Goal: Information Seeking & Learning: Learn about a topic

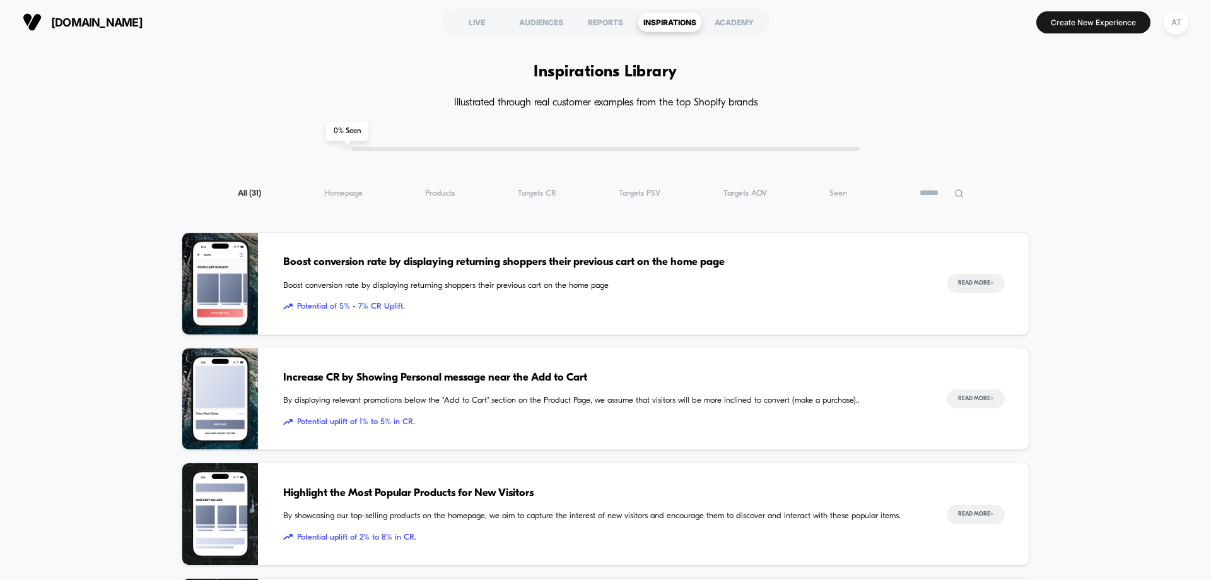
click at [119, 19] on span "[DOMAIN_NAME]" at bounding box center [96, 22] width 91 height 13
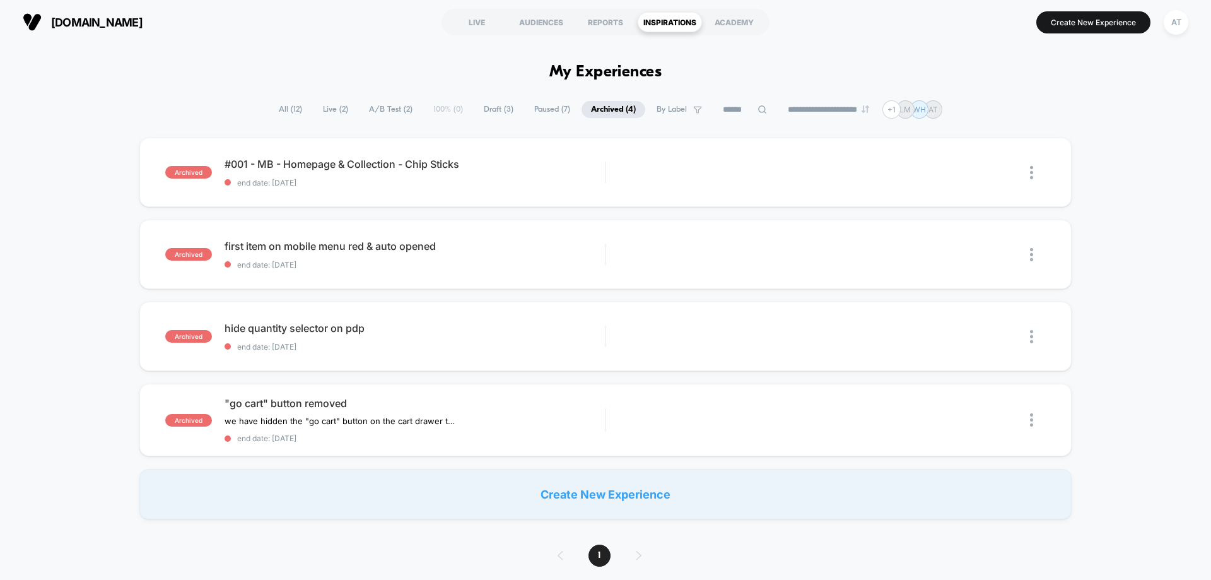
click at [332, 106] on span "Live ( 2 )" at bounding box center [335, 109] width 44 height 17
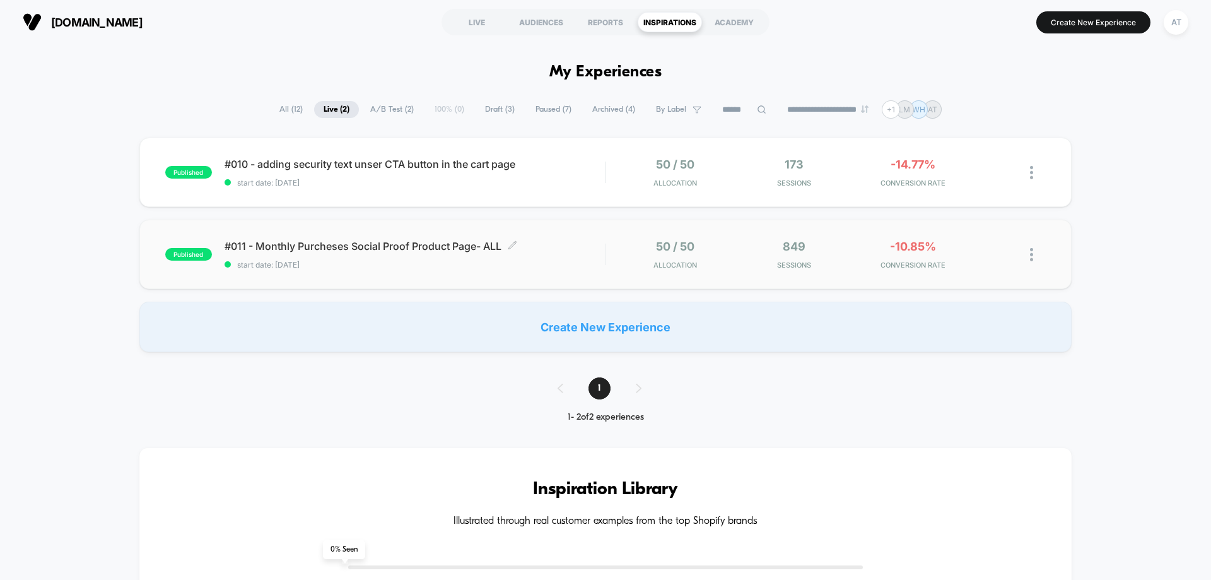
click at [395, 259] on div "#011 - Monthly Purcheses Social Proof Product Page- ALL Click to edit experienc…" at bounding box center [415, 255] width 380 height 30
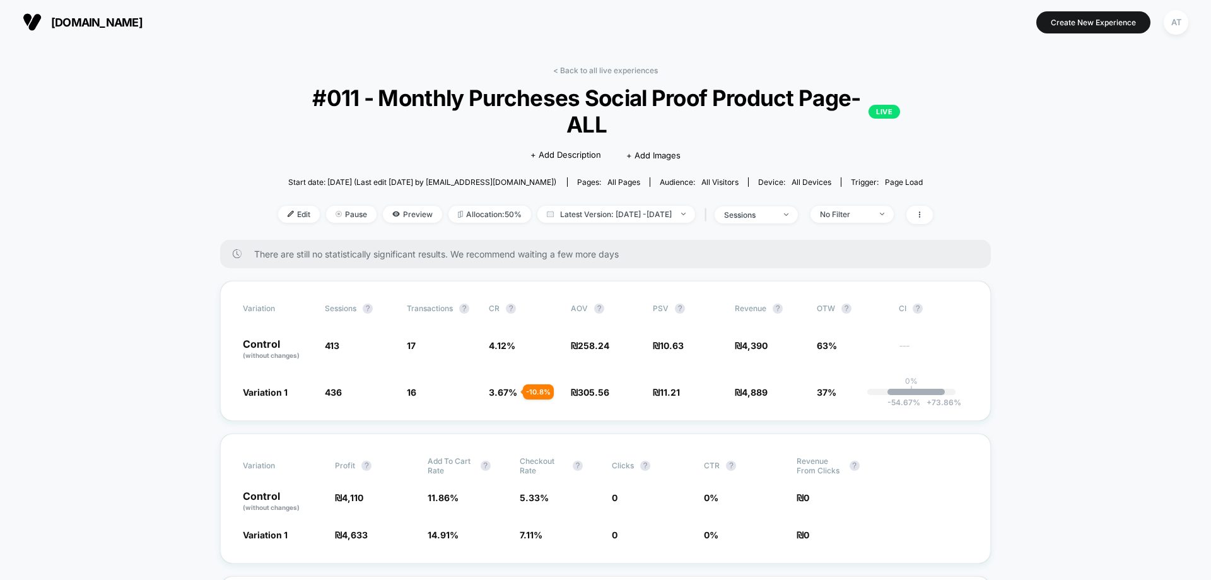
click at [621, 70] on link "< Back to all live experiences" at bounding box center [605, 70] width 105 height 9
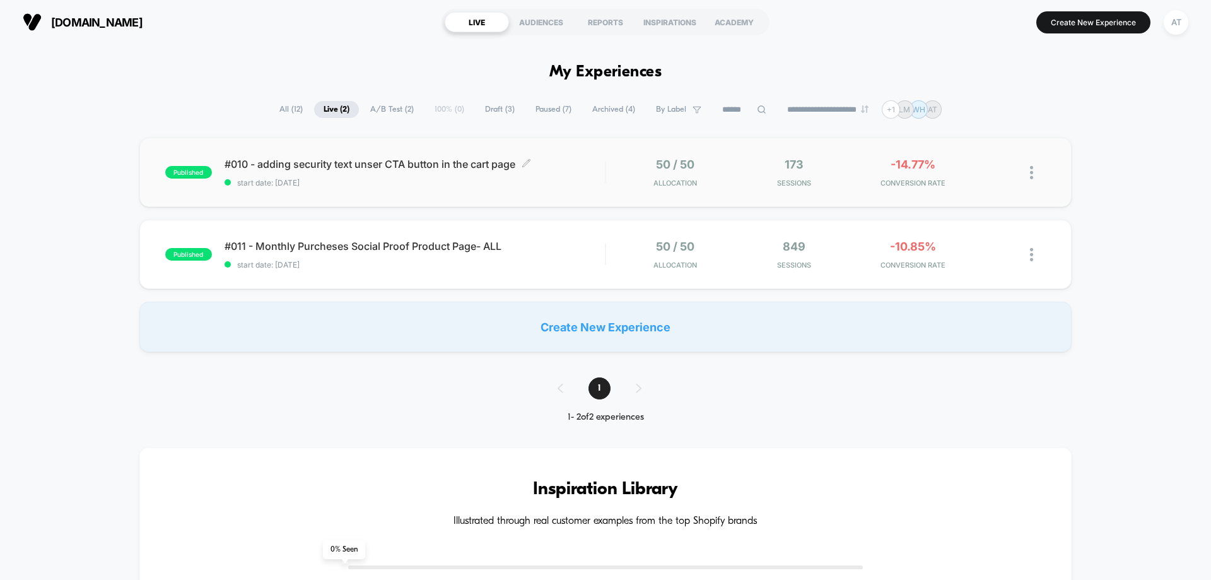
click at [574, 180] on span "start date: [DATE]" at bounding box center [415, 182] width 380 height 9
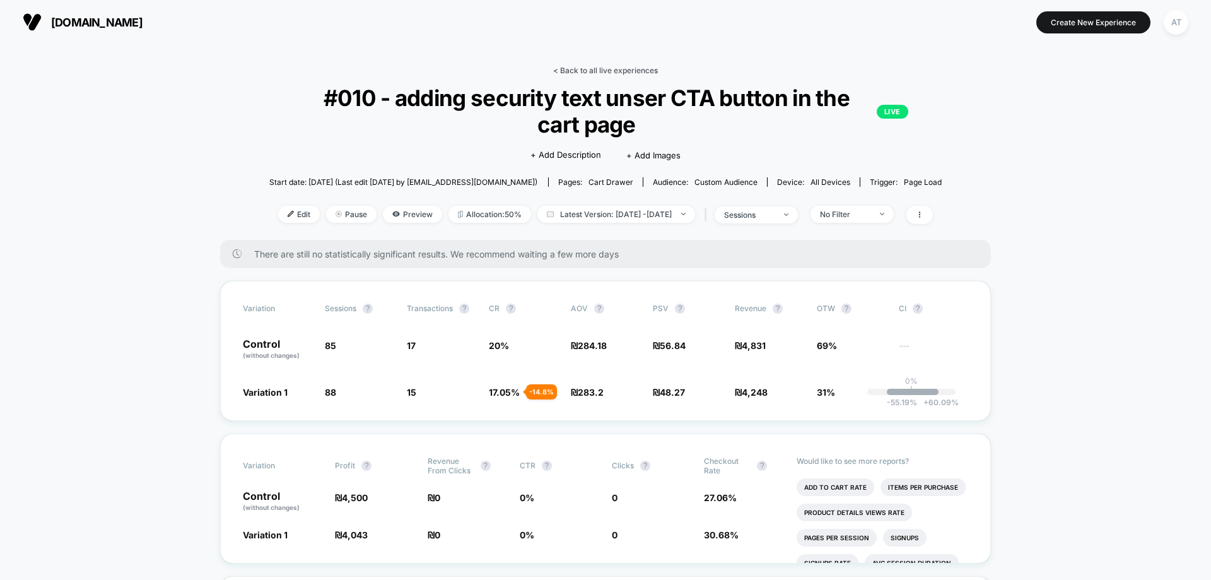
click at [626, 73] on link "< Back to all live experiences" at bounding box center [605, 70] width 105 height 9
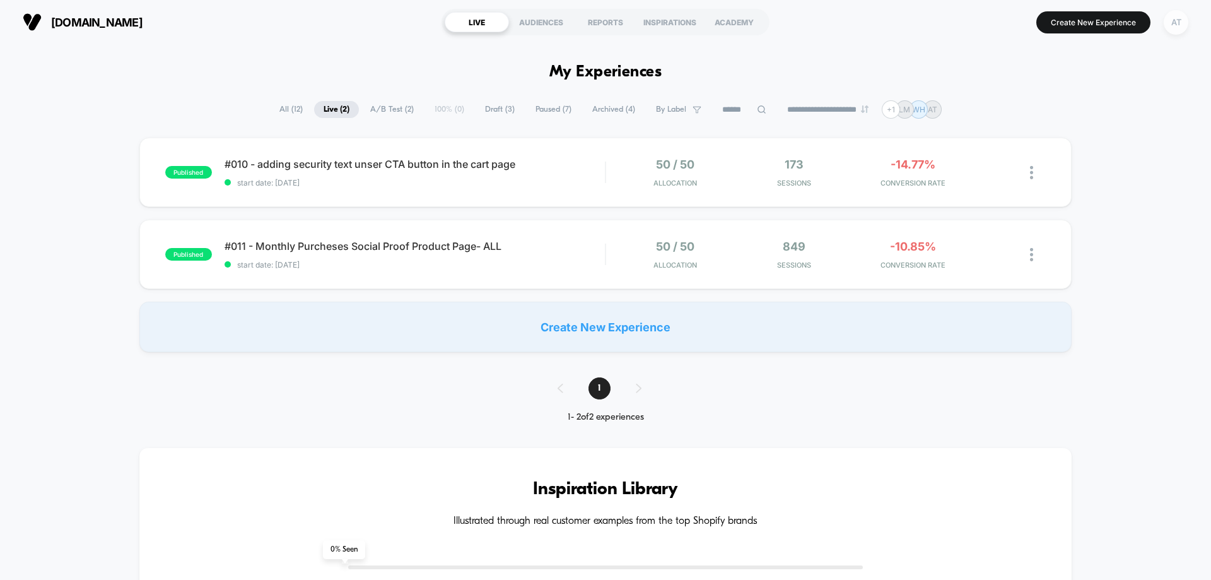
click at [1169, 25] on div "AT" at bounding box center [1176, 22] width 25 height 25
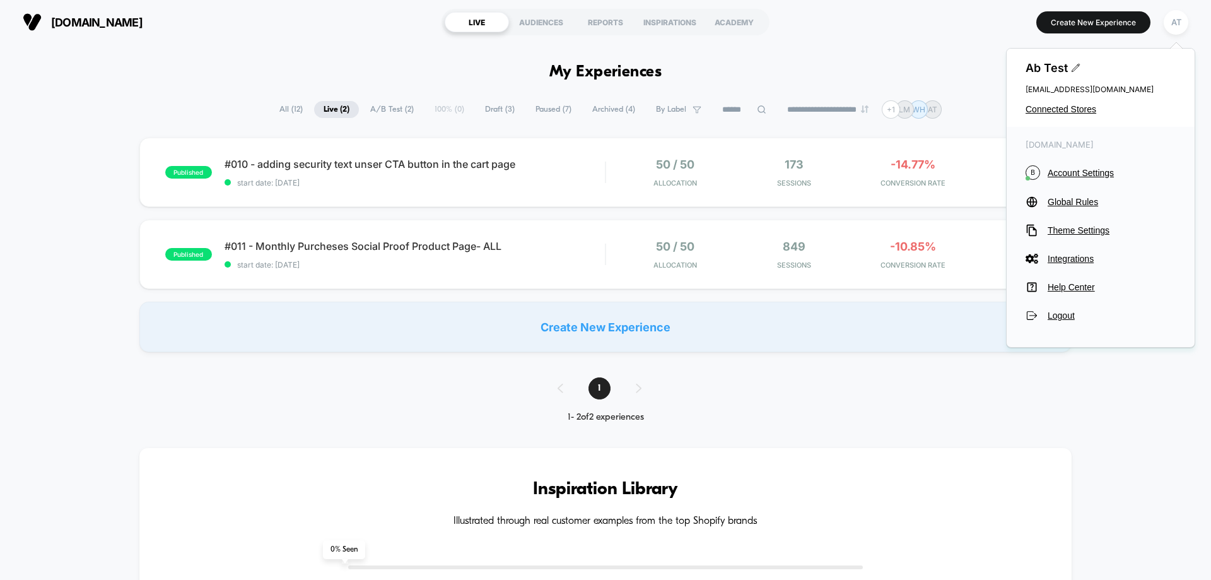
click at [1053, 103] on div "Ab Test [EMAIL_ADDRESS][DOMAIN_NAME] Connected Stores" at bounding box center [1101, 88] width 188 height 78
drag, startPoint x: 1047, startPoint y: 113, endPoint x: 1022, endPoint y: 122, distance: 26.4
click at [1047, 114] on span "Connected Stores" at bounding box center [1100, 109] width 150 height 10
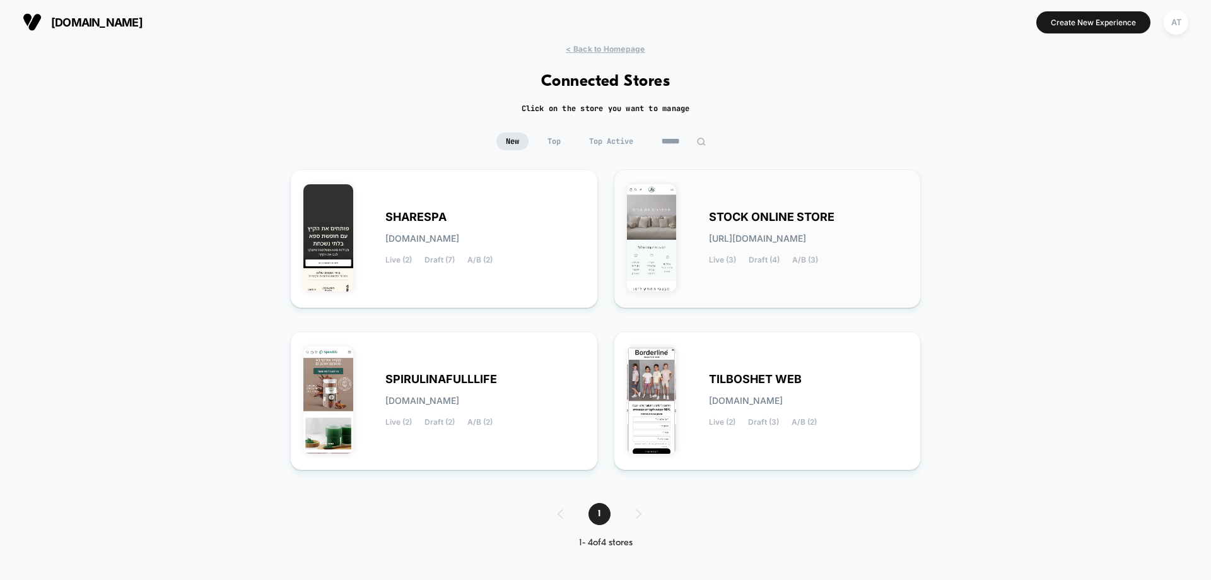
click at [755, 266] on div "STOCK ONLINE STORE [URL][DOMAIN_NAME] Live (3) Draft (4) A/B (3)" at bounding box center [767, 238] width 281 height 112
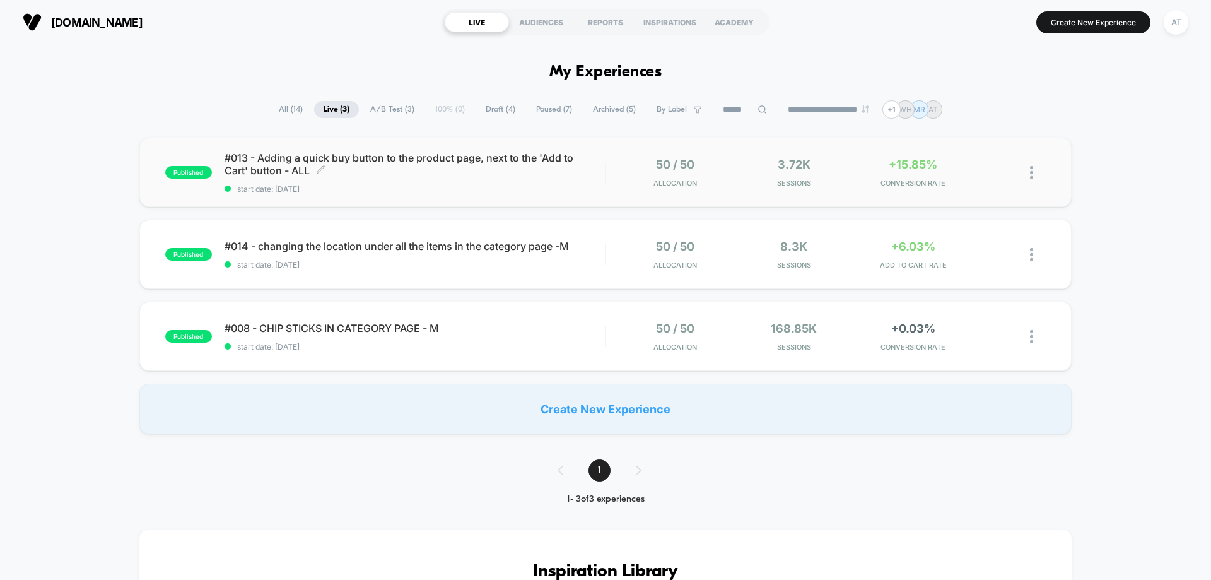
click at [458, 181] on div "#013 - Adding a quick buy button to the product page, next to the 'Add to Cart'…" at bounding box center [415, 172] width 380 height 42
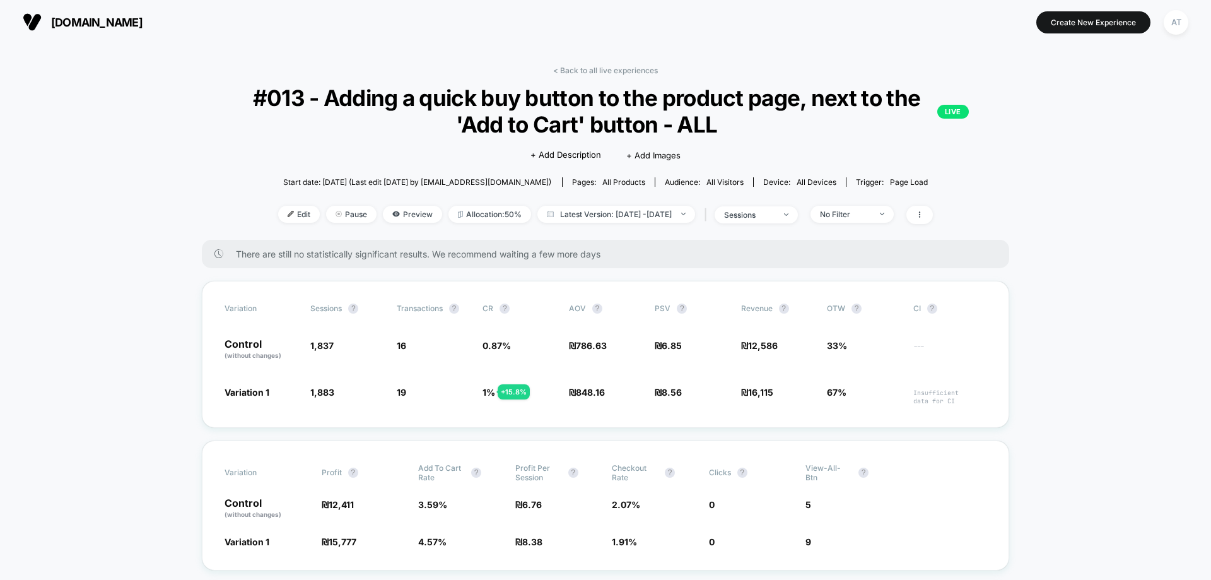
click at [1176, 14] on div "AT" at bounding box center [1176, 22] width 25 height 25
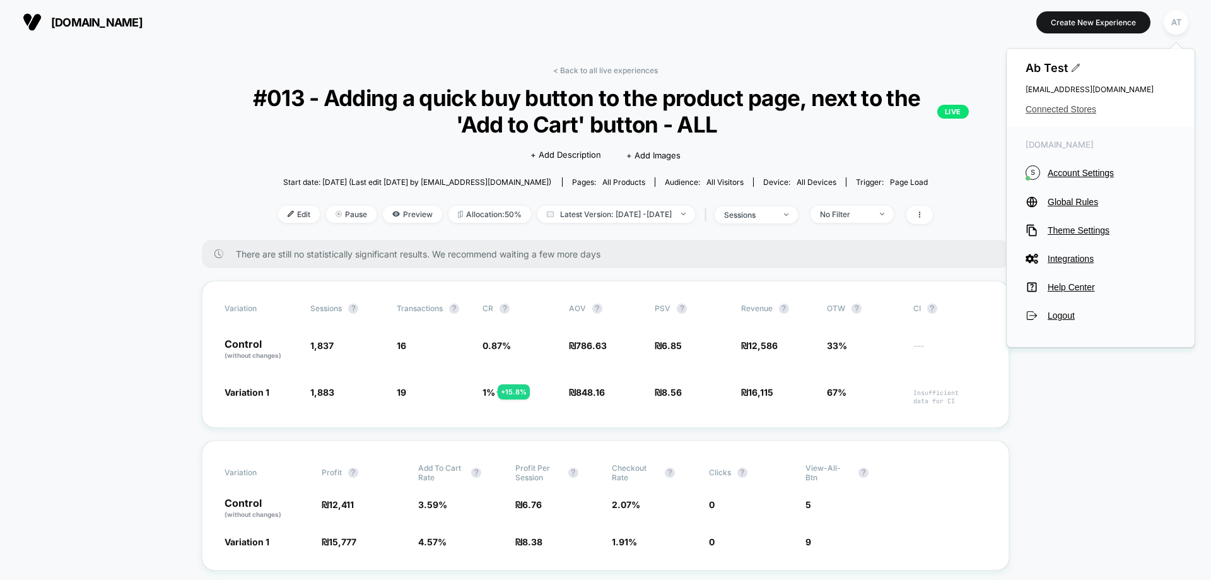
click at [1068, 108] on span "Connected Stores" at bounding box center [1100, 109] width 150 height 10
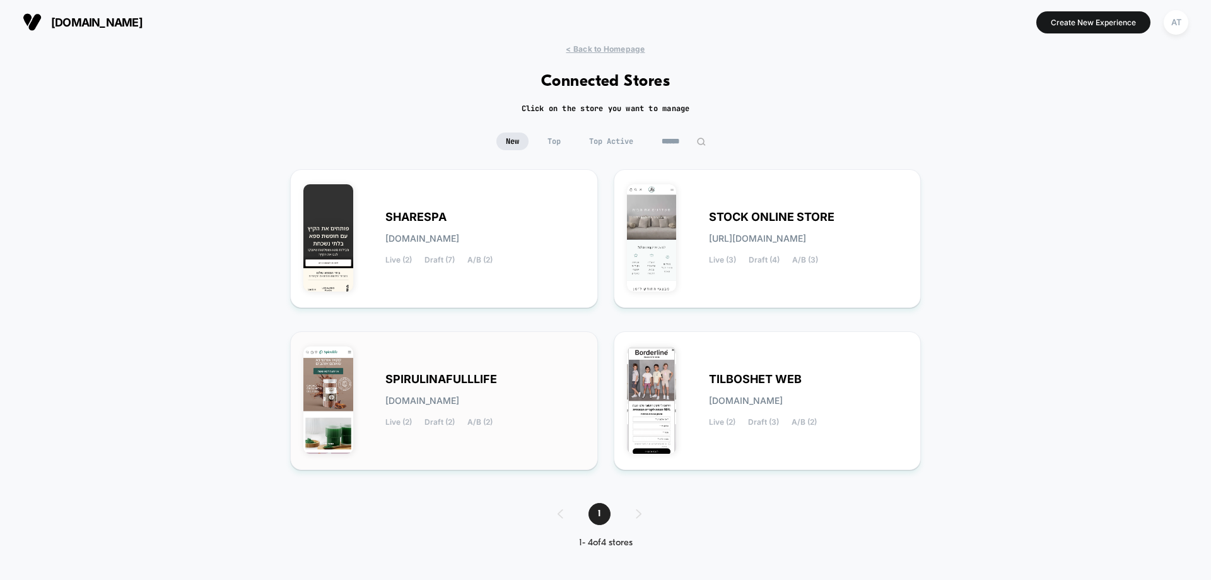
click at [513, 376] on div "SPIRULINAFULLLIFE [DOMAIN_NAME] Live (2) Draft (2) A/B (2)" at bounding box center [484, 401] width 199 height 52
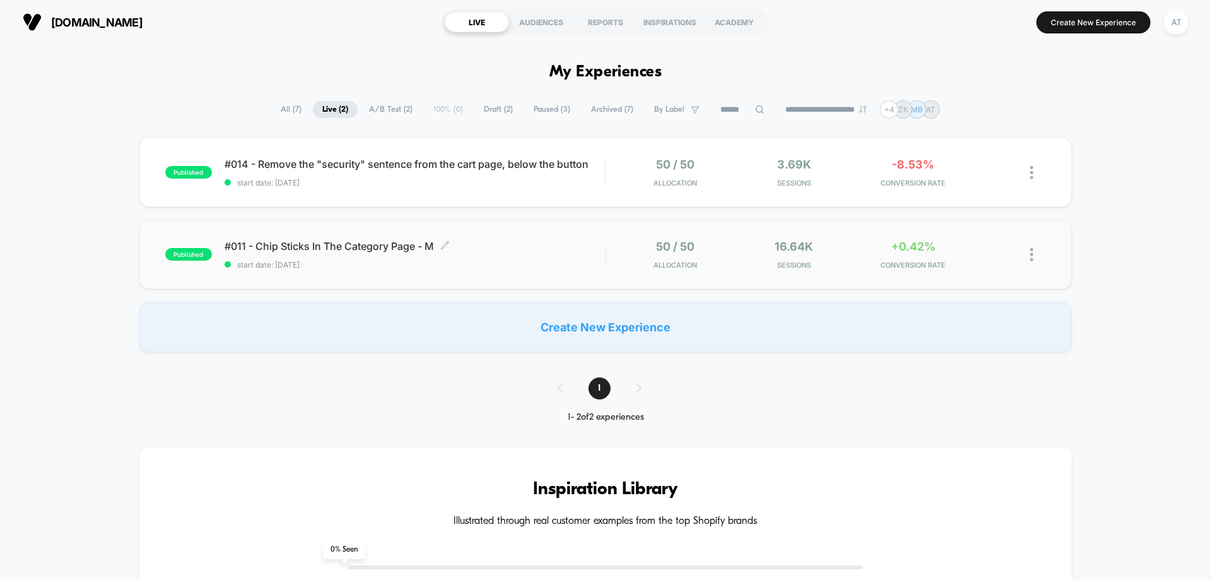
click at [387, 254] on div "#011 - Chip Sticks In The Category Page - M Click to edit experience details Cl…" at bounding box center [415, 255] width 380 height 30
